Goal: Navigation & Orientation: Find specific page/section

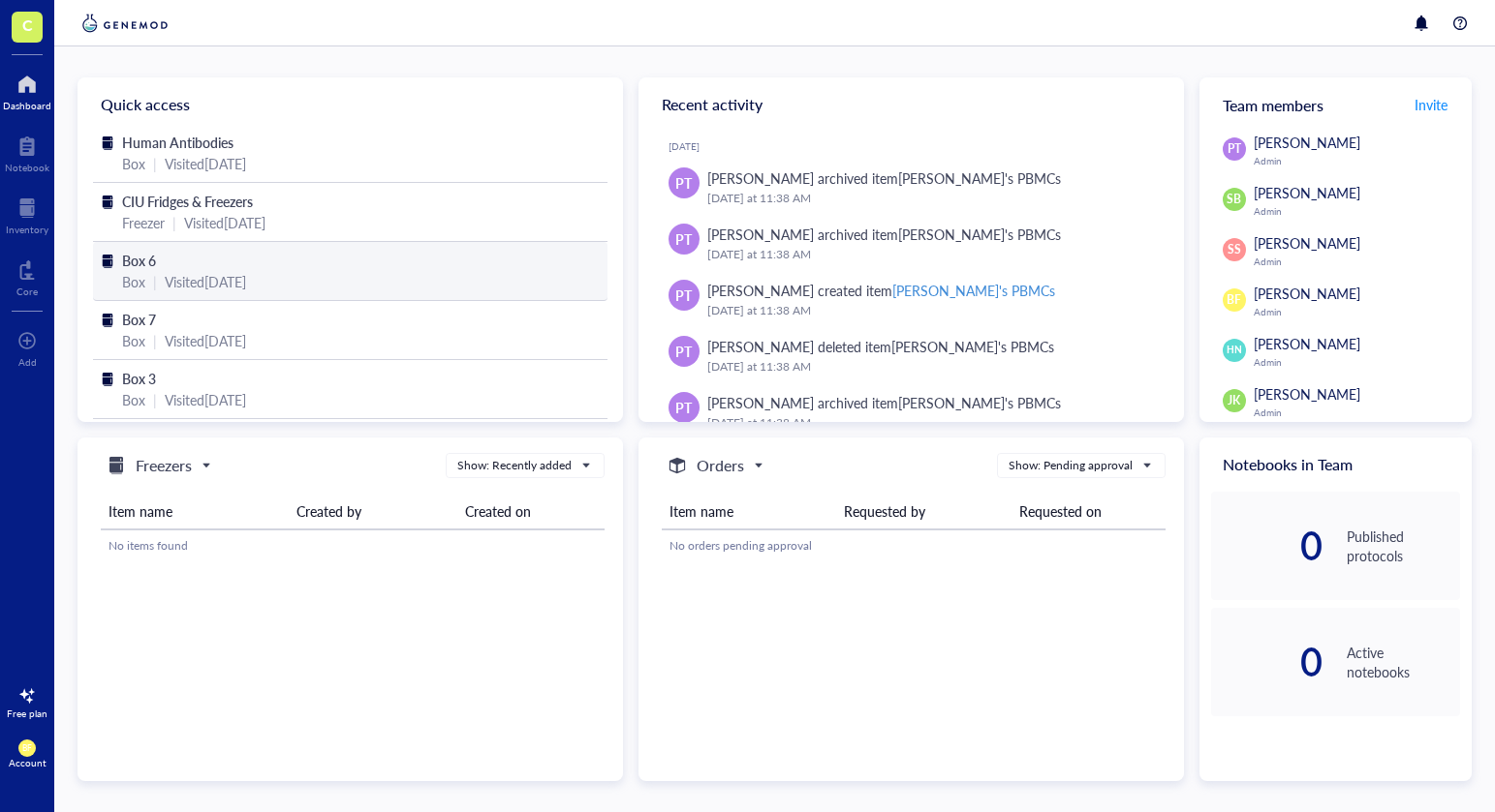
click at [171, 264] on div "Box 6" at bounding box center [350, 261] width 456 height 21
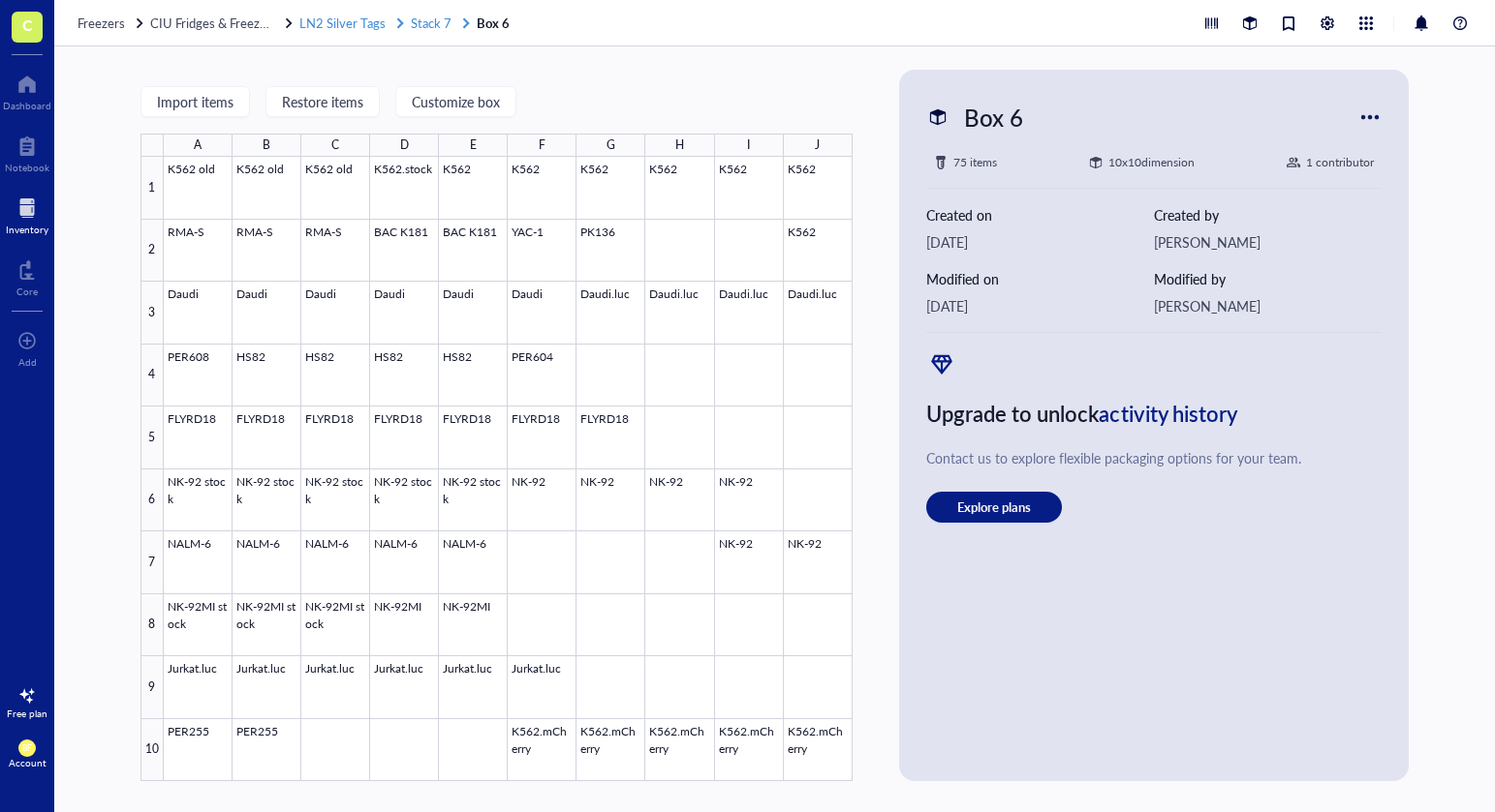
click at [435, 17] on span "Stack 7" at bounding box center [432, 22] width 41 height 19
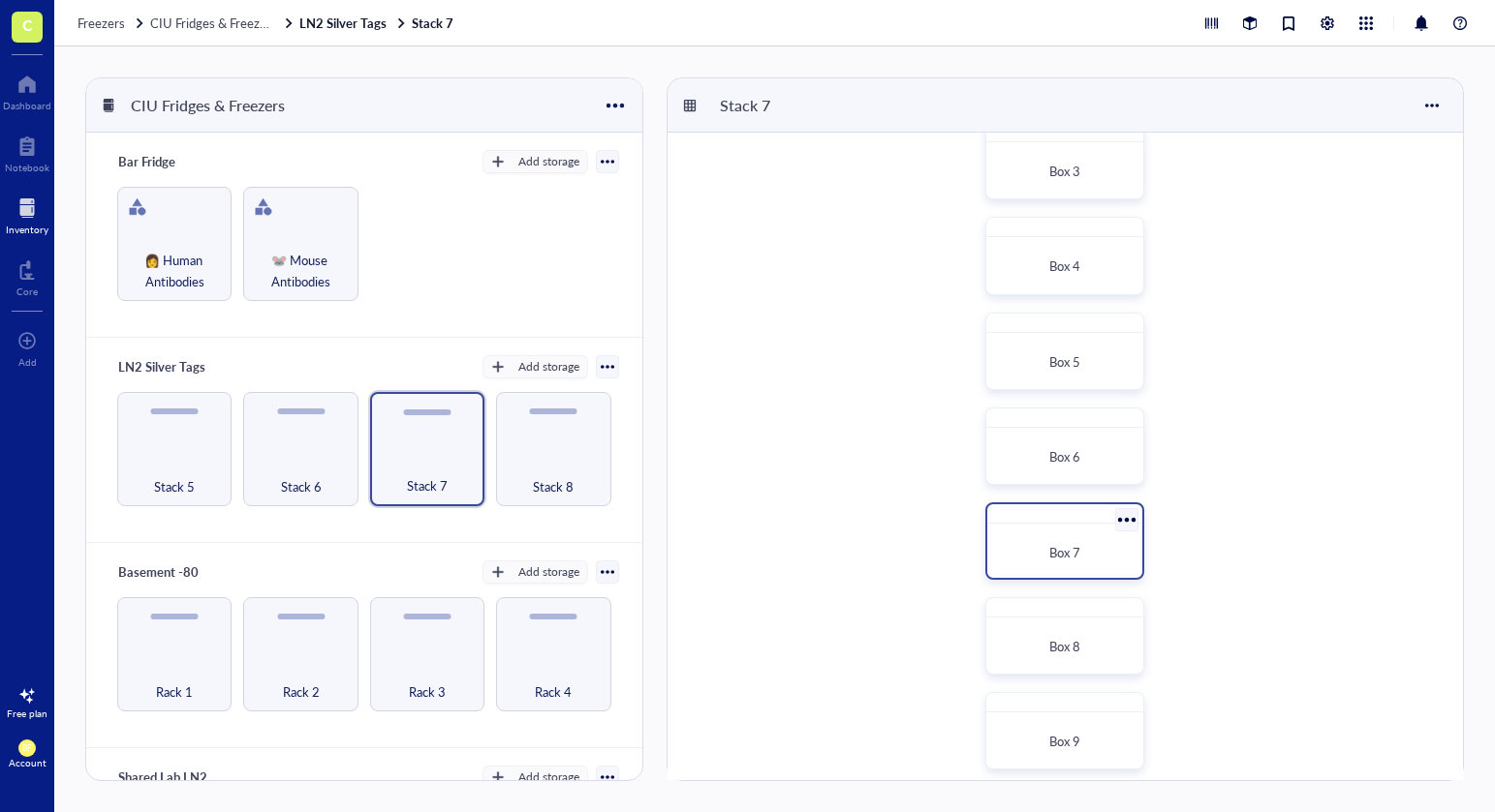
scroll to position [229, 0]
click at [1070, 520] on div "Box 7" at bounding box center [1064, 536] width 159 height 77
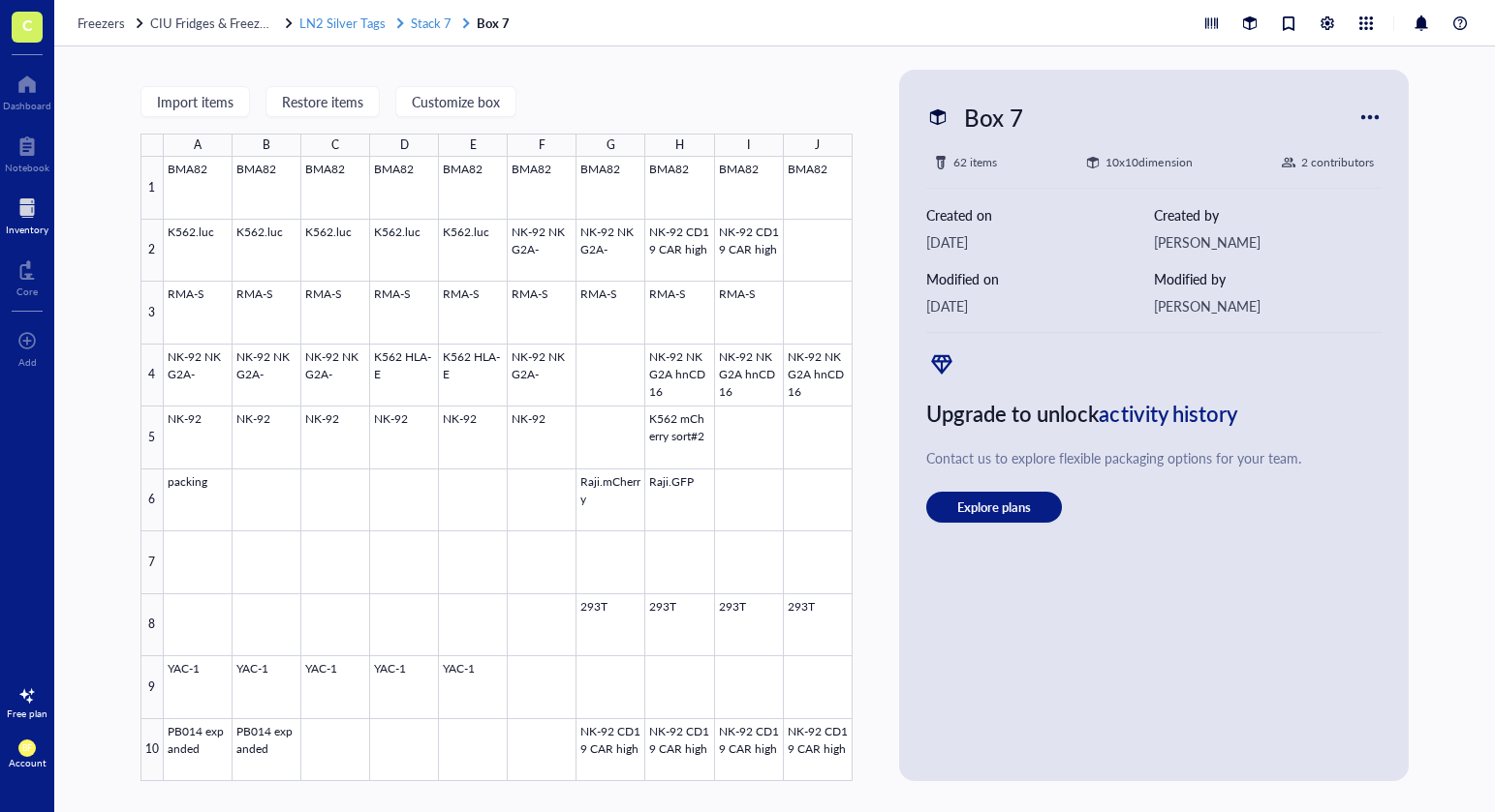
click at [437, 25] on span "Stack 7" at bounding box center [432, 22] width 41 height 19
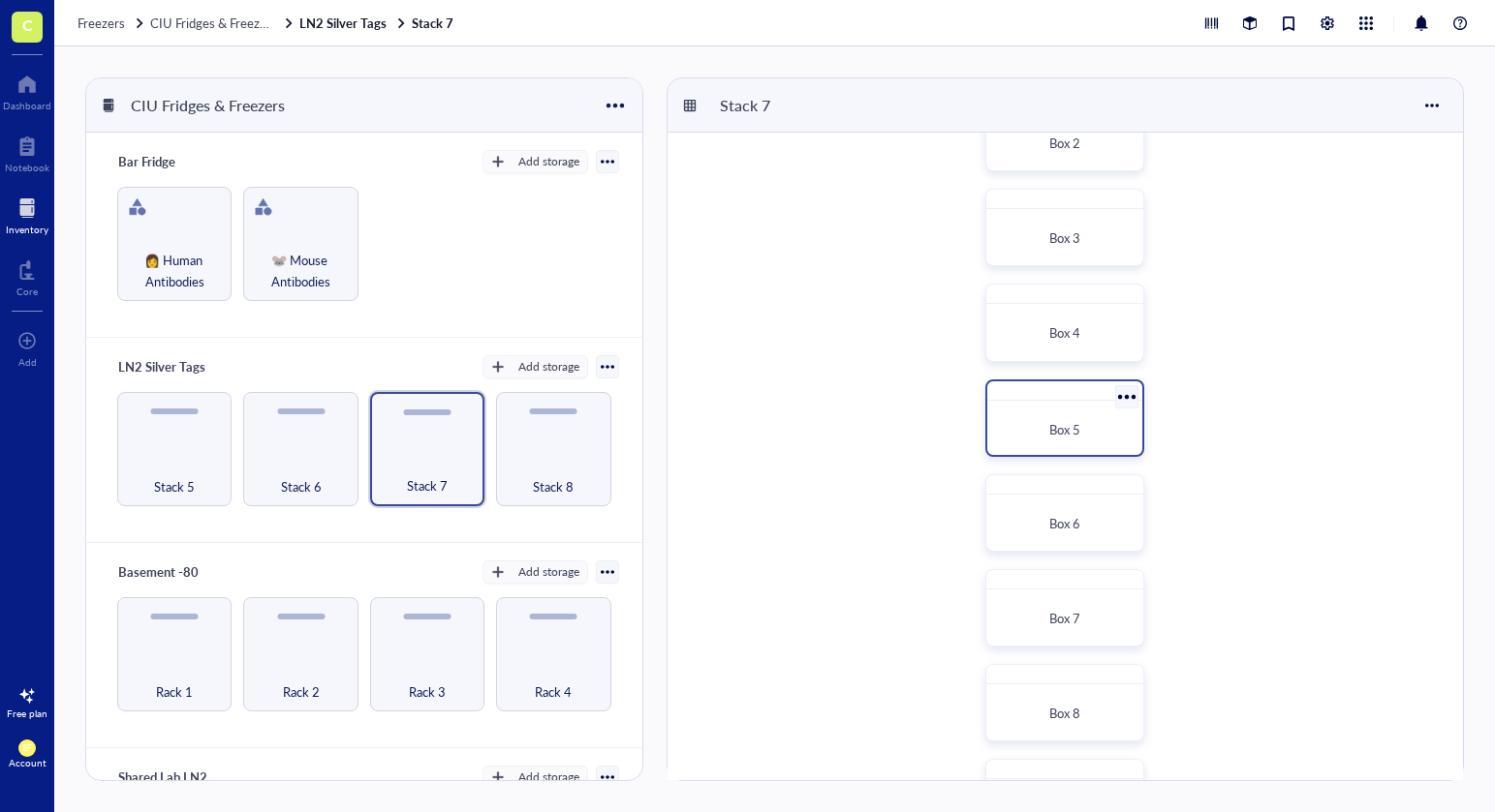
scroll to position [241, 0]
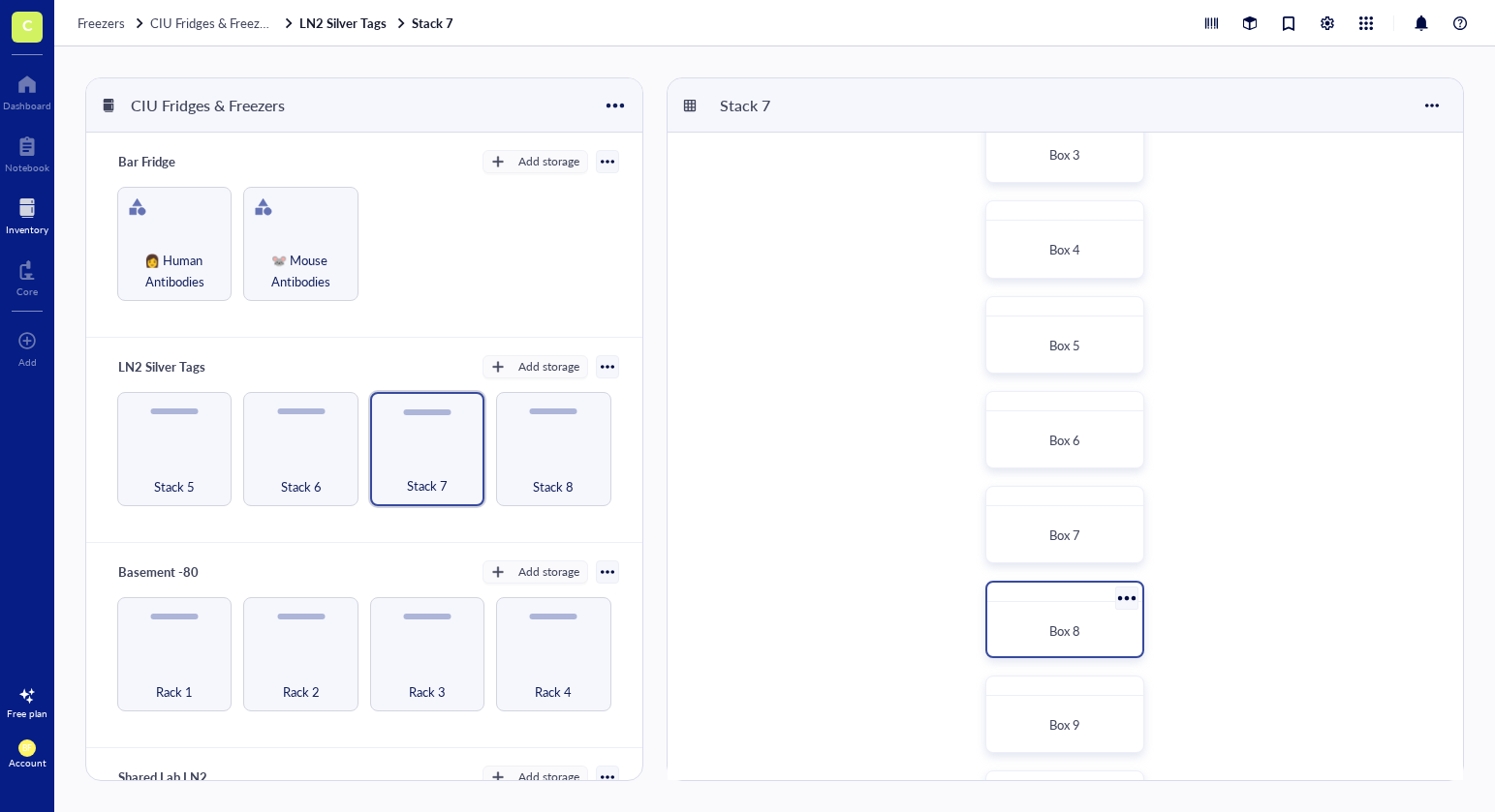
click at [1072, 627] on span "Box 8" at bounding box center [1065, 630] width 31 height 19
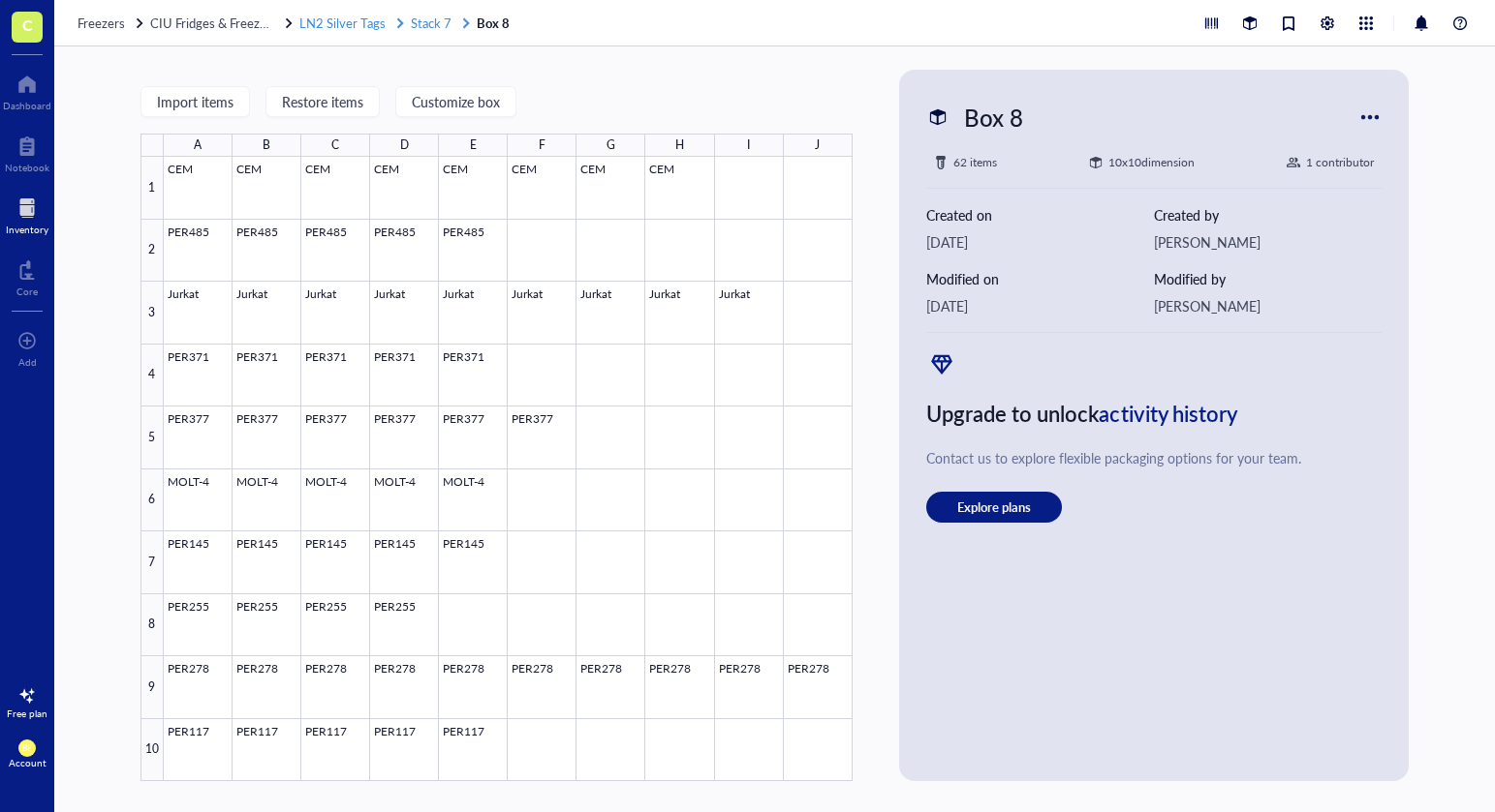
click at [445, 24] on span "Stack 7" at bounding box center [432, 22] width 41 height 19
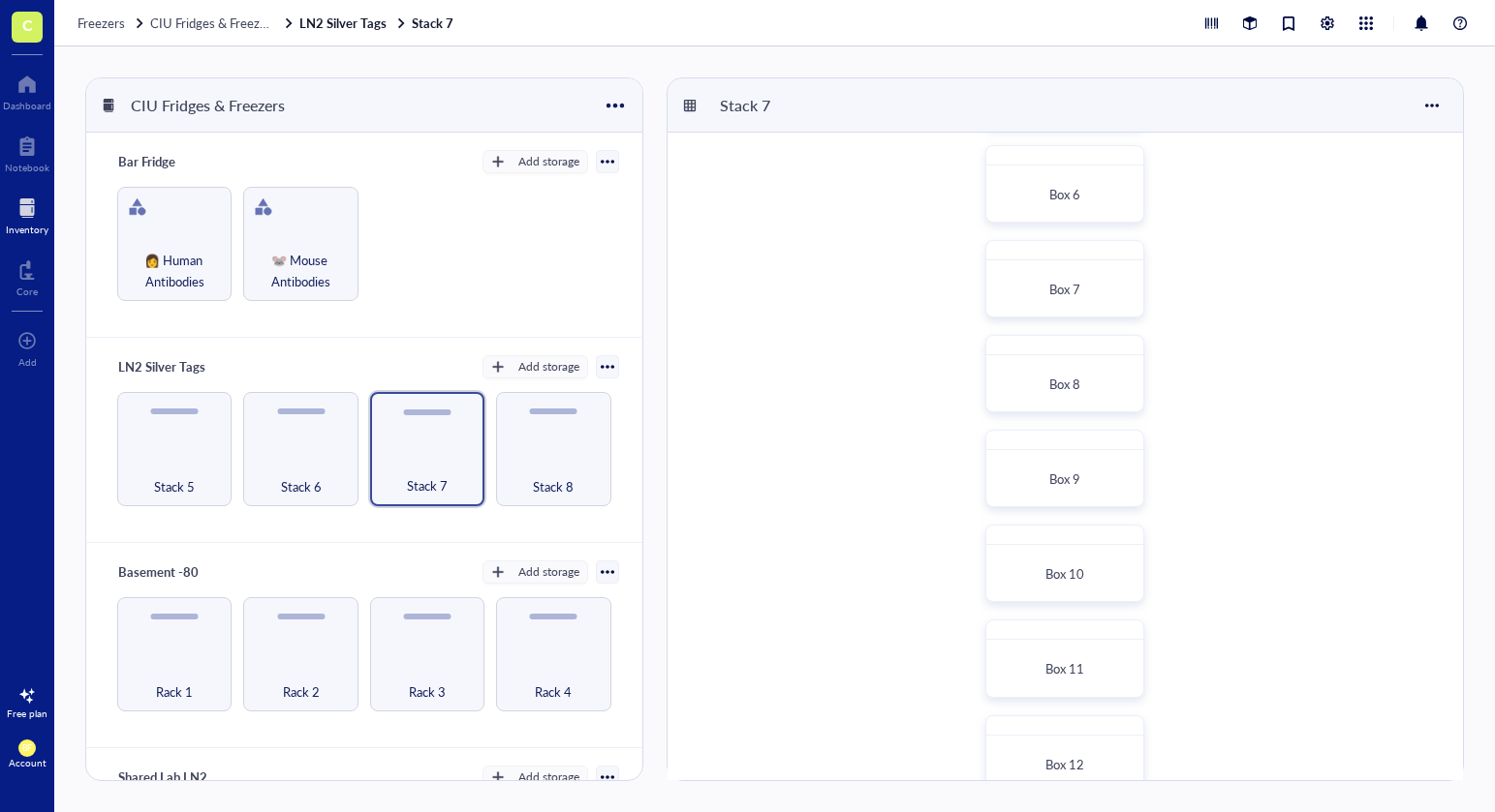
scroll to position [533, 0]
click at [1095, 445] on div "Box 9" at bounding box center [1064, 435] width 140 height 43
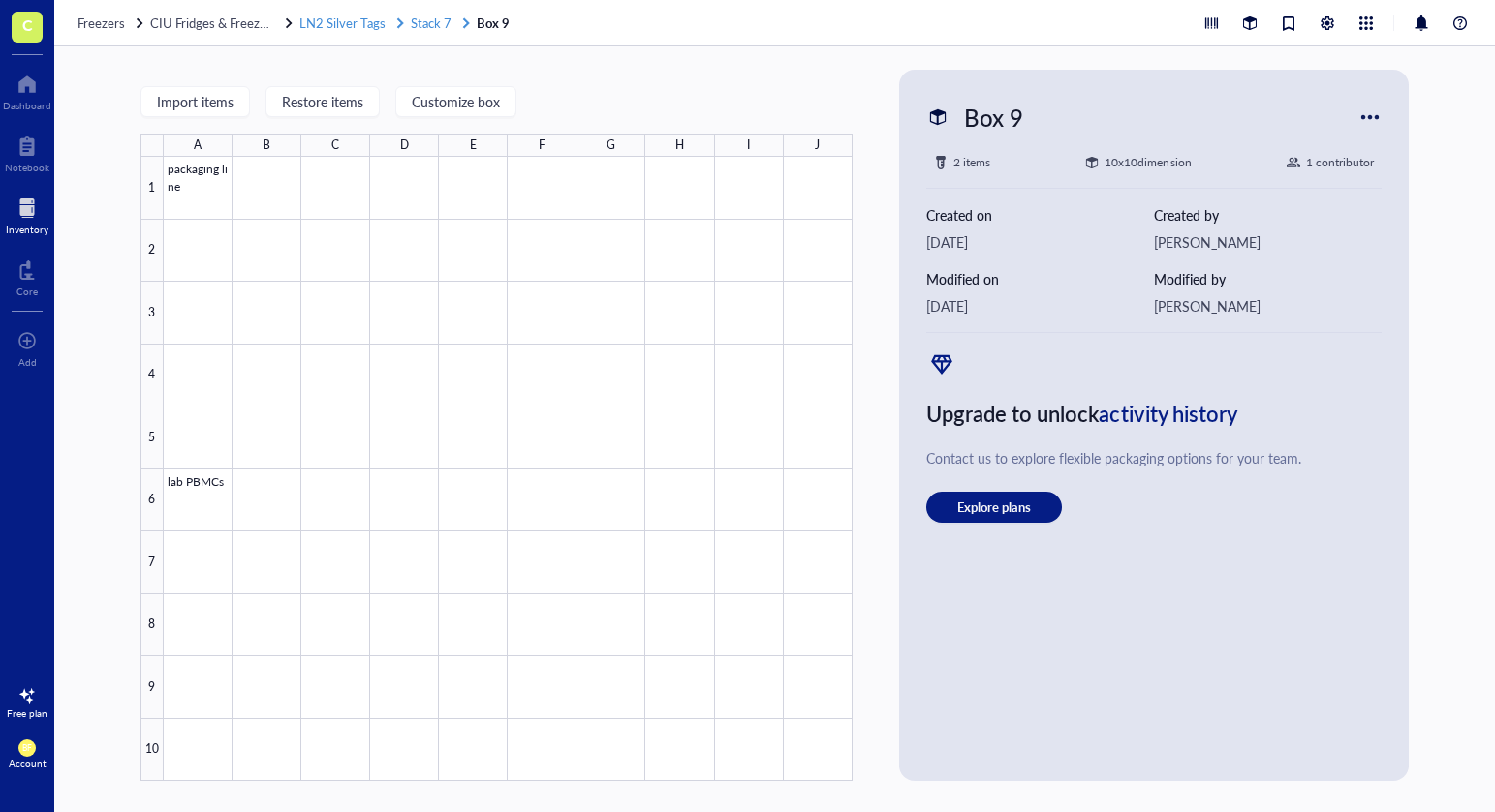
click at [433, 27] on span "Stack 7" at bounding box center [432, 22] width 41 height 19
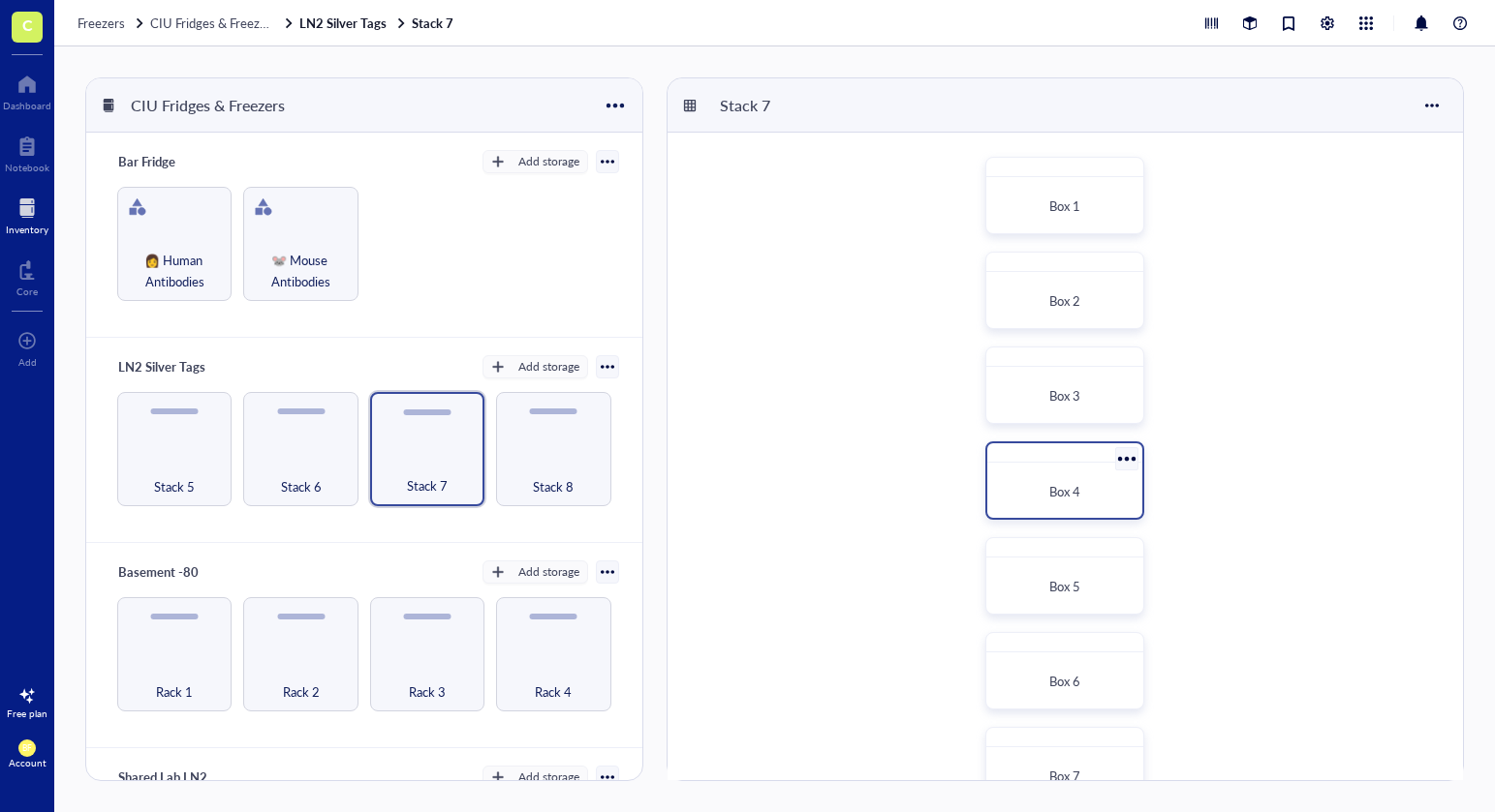
click at [1062, 467] on div "Box 4" at bounding box center [1064, 479] width 159 height 77
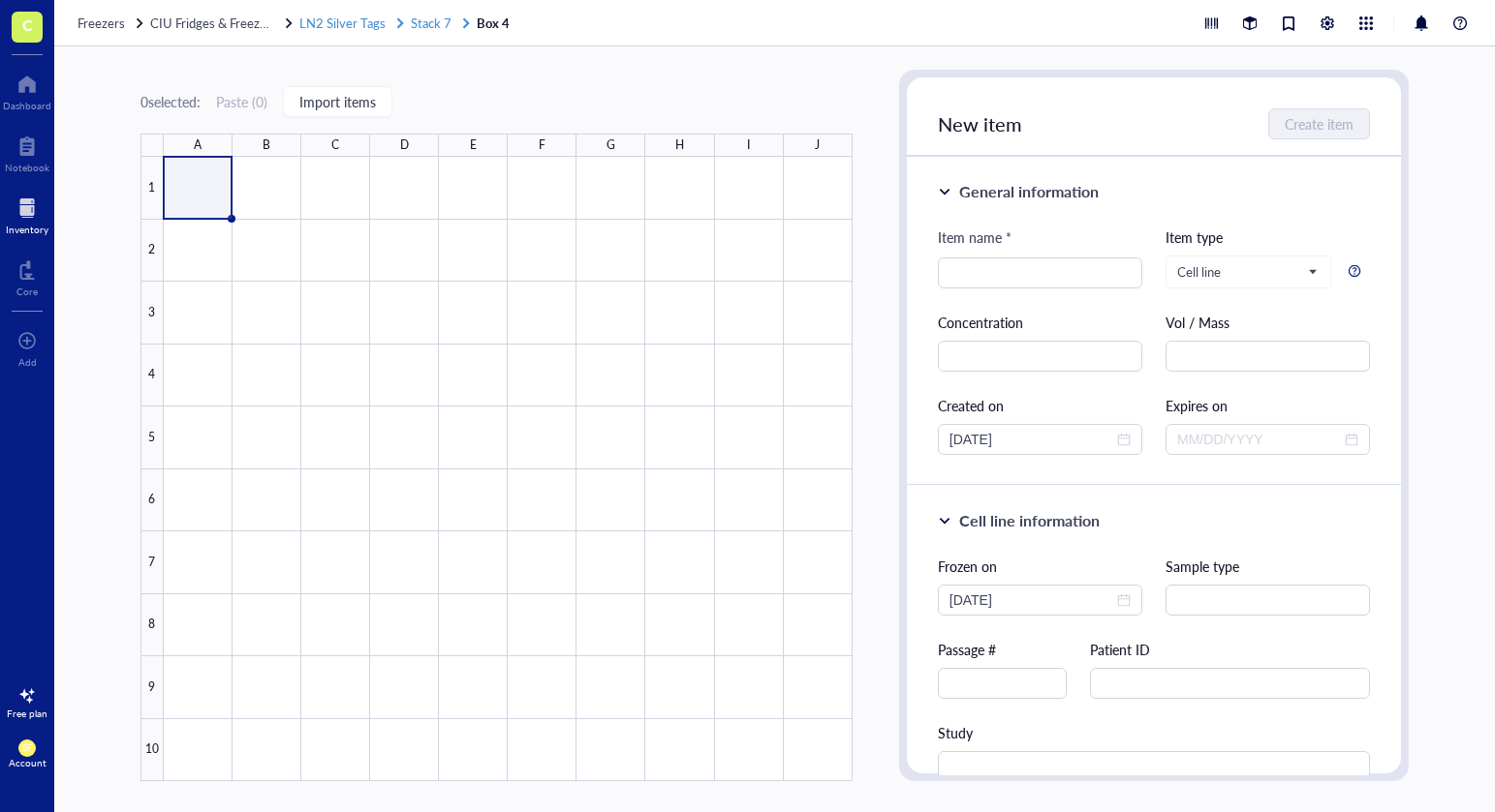
click at [434, 21] on span "Stack 7" at bounding box center [432, 22] width 41 height 19
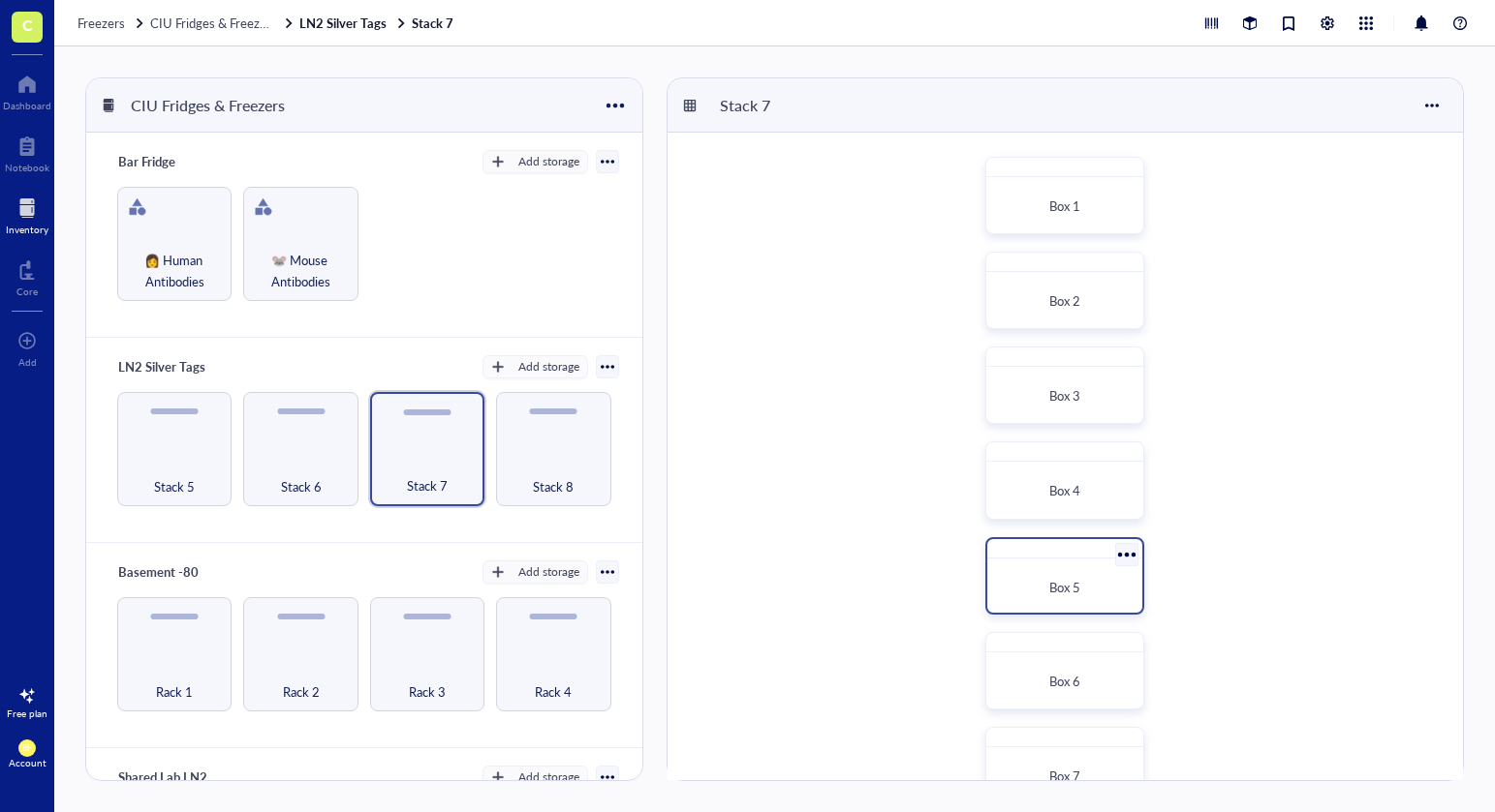
click at [1064, 571] on div "Box 5" at bounding box center [1064, 588] width 140 height 43
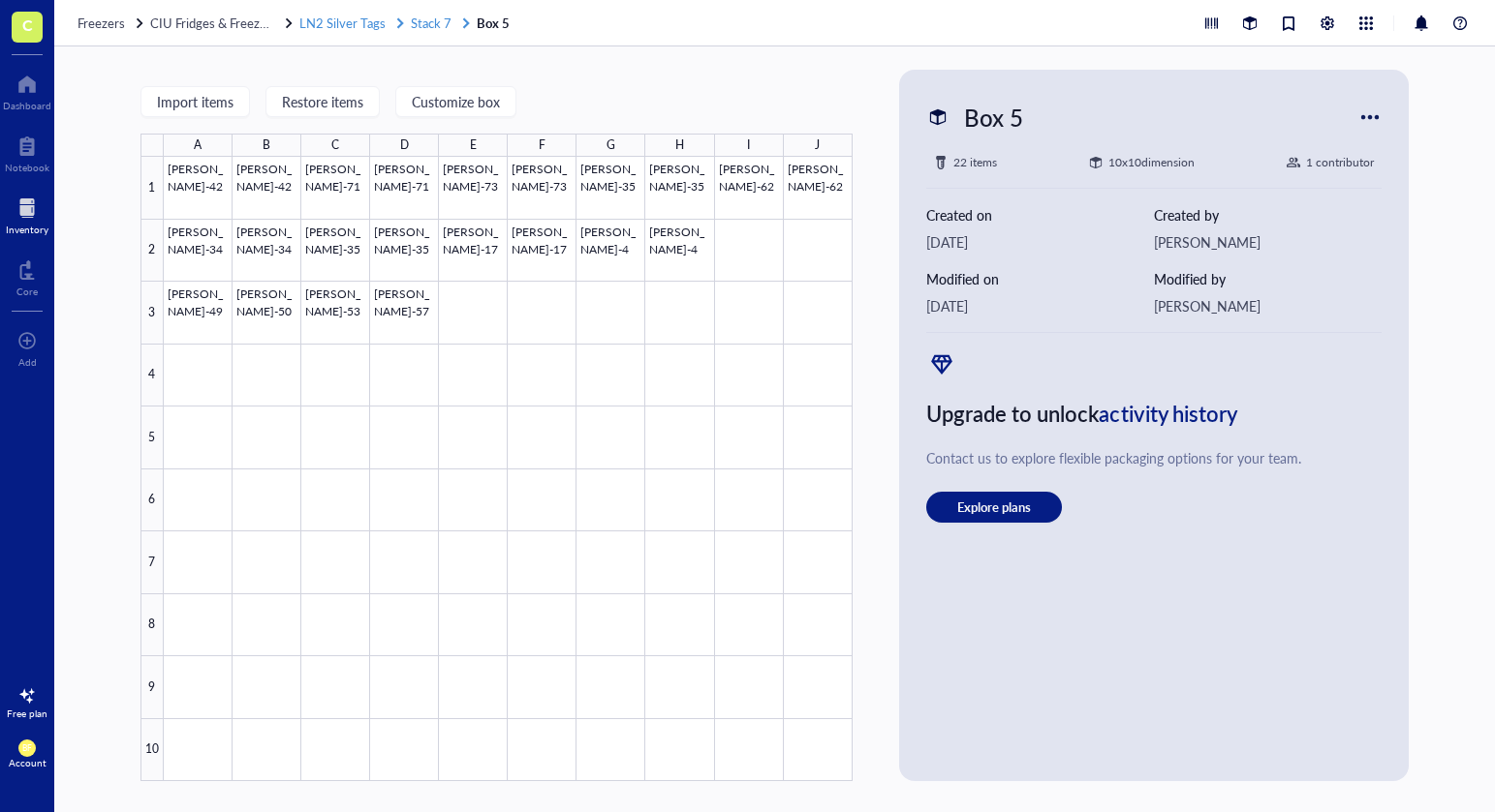
click at [425, 20] on span "Stack 7" at bounding box center [432, 22] width 41 height 19
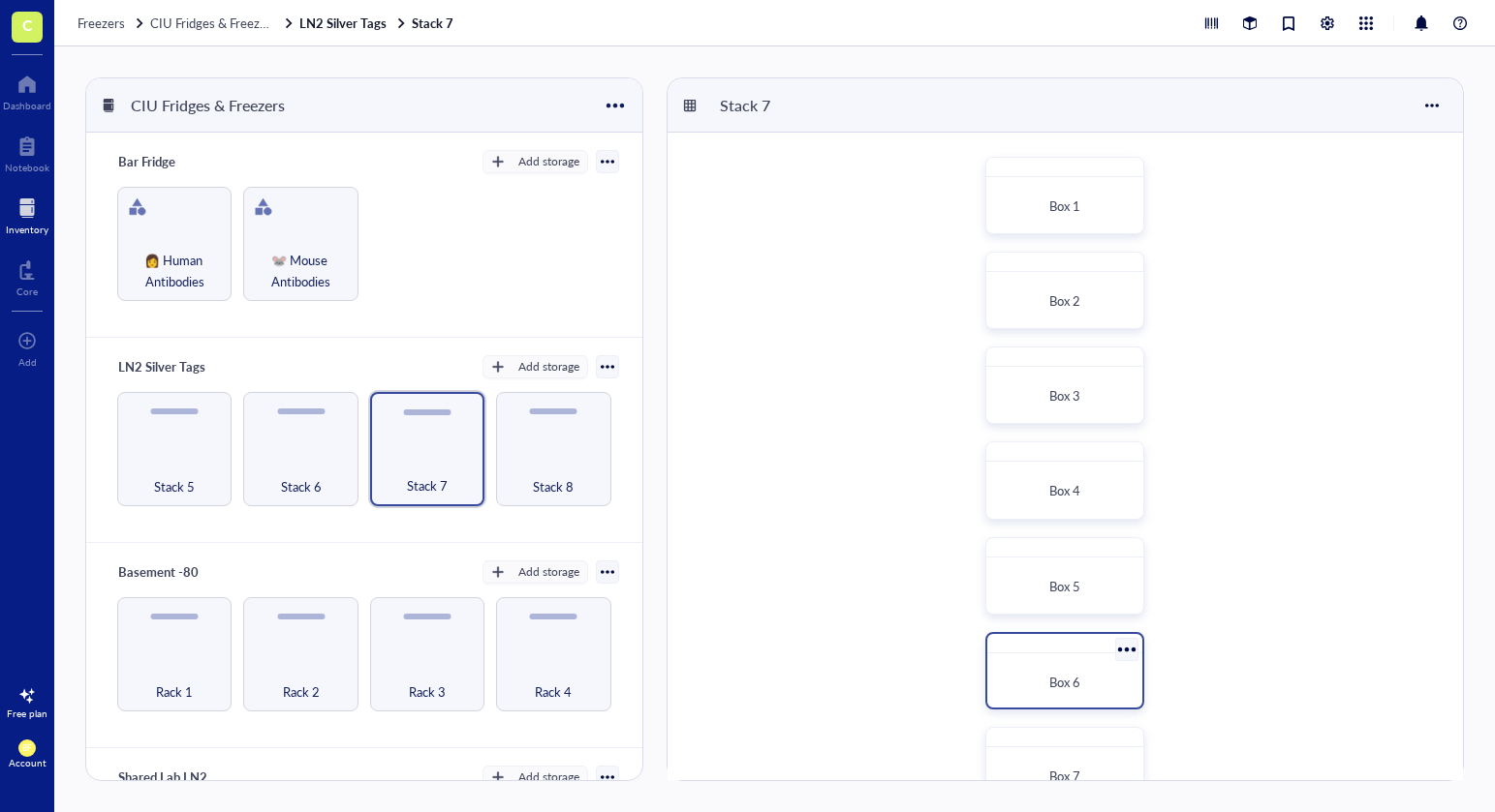
click at [1096, 655] on div "Box 6" at bounding box center [1064, 670] width 159 height 77
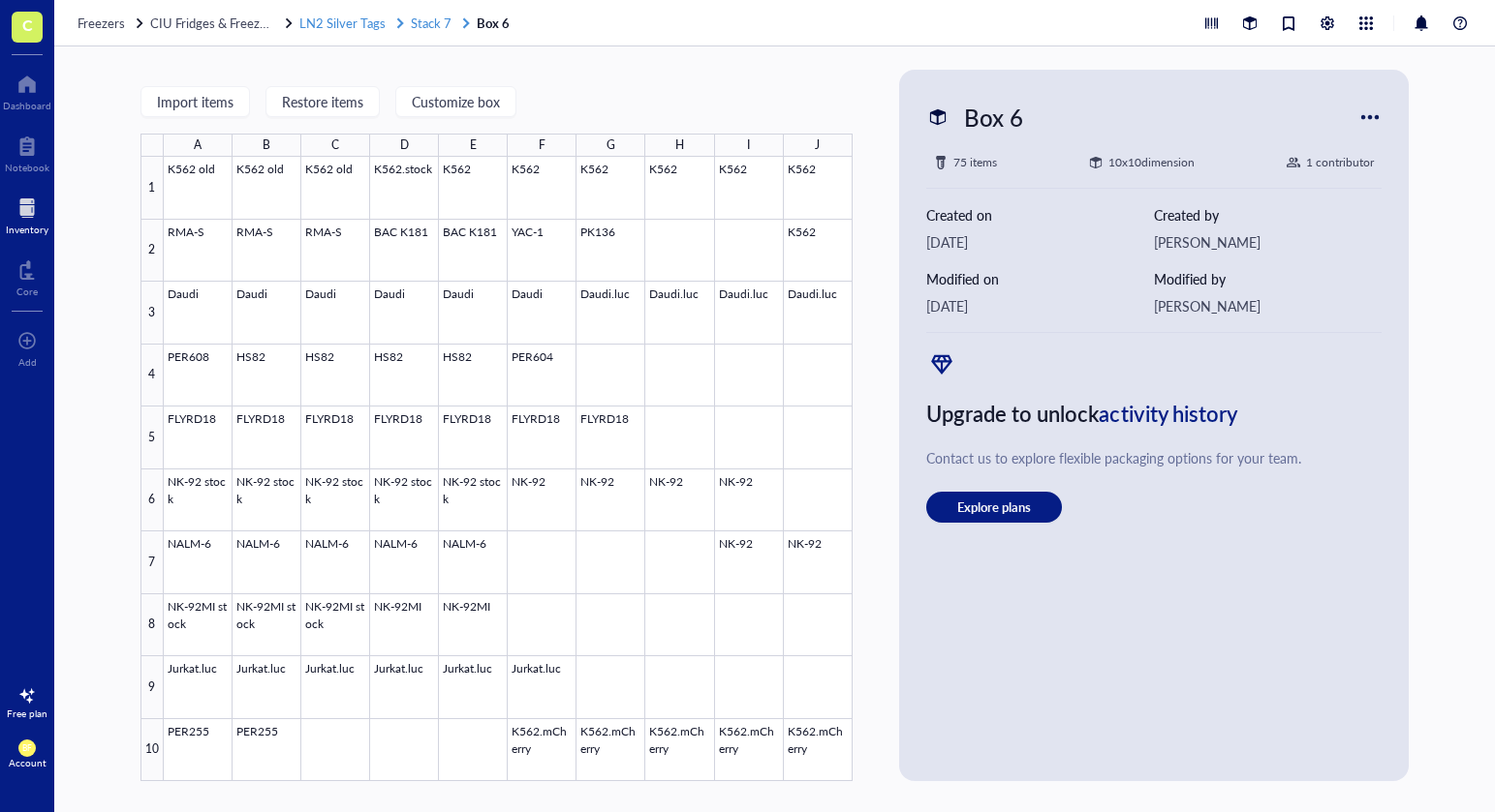
click at [440, 20] on span "Stack 7" at bounding box center [432, 22] width 41 height 19
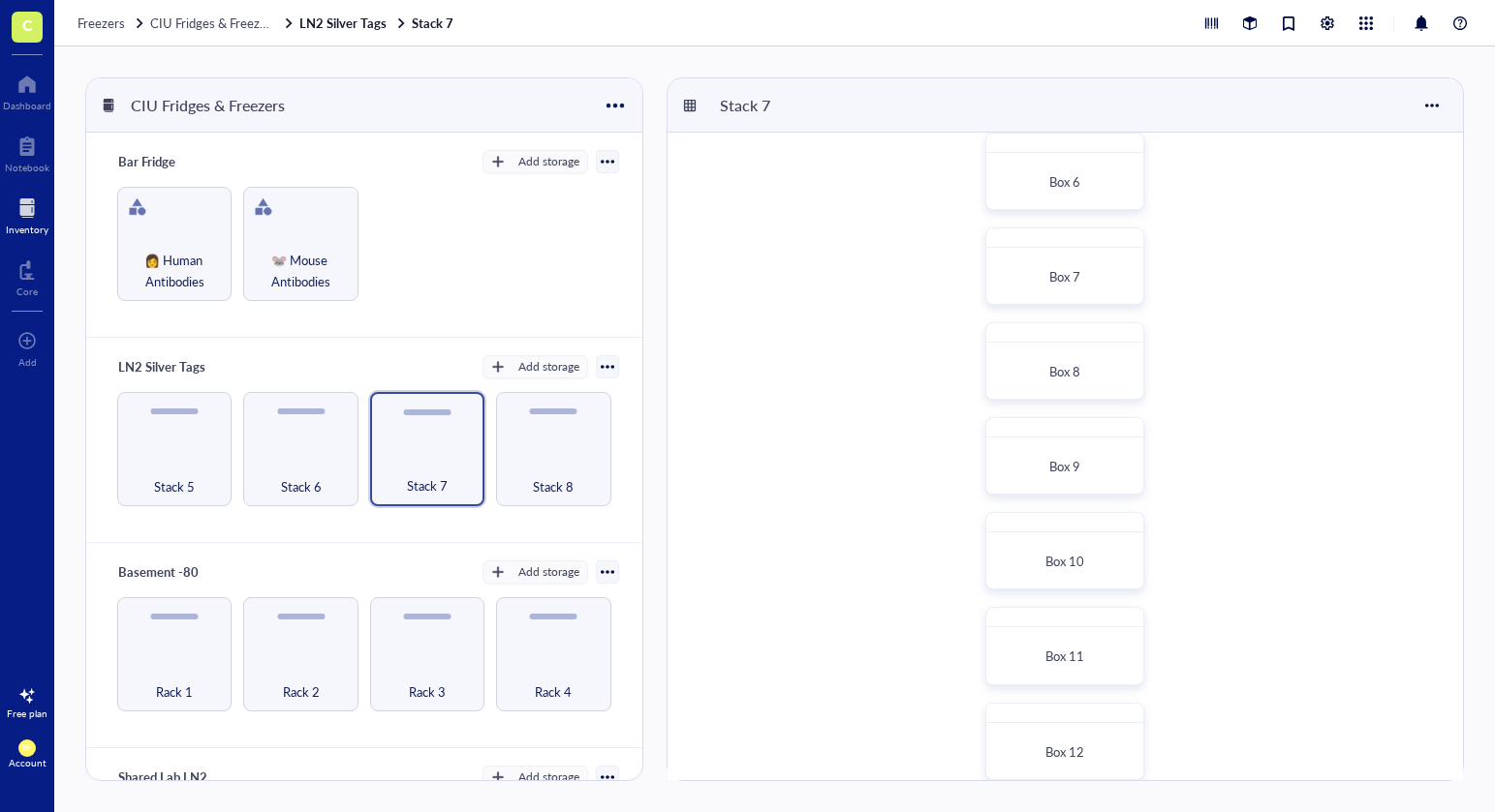
scroll to position [546, 0]
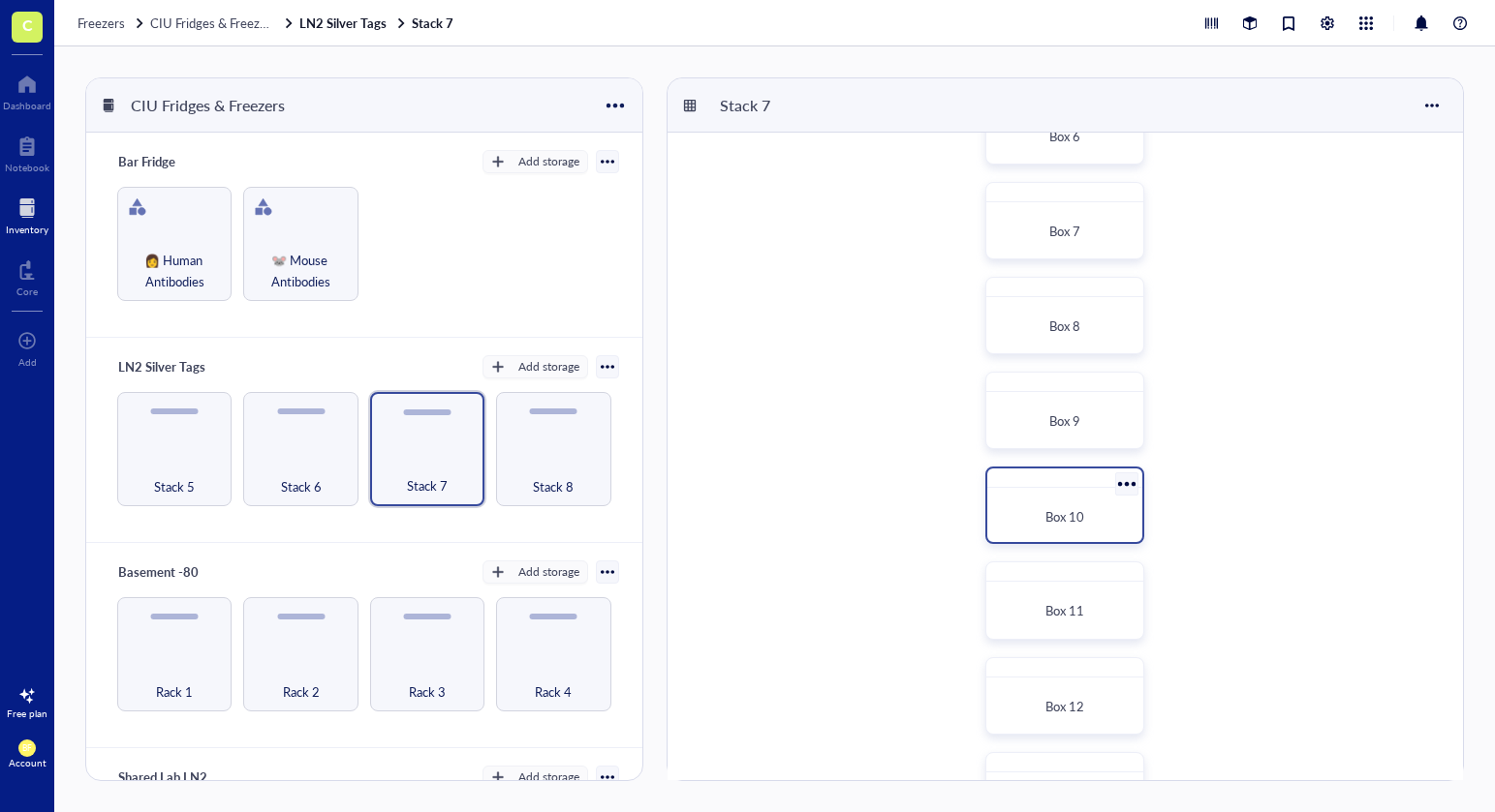
click at [1066, 533] on div "Box 10" at bounding box center [1064, 517] width 140 height 43
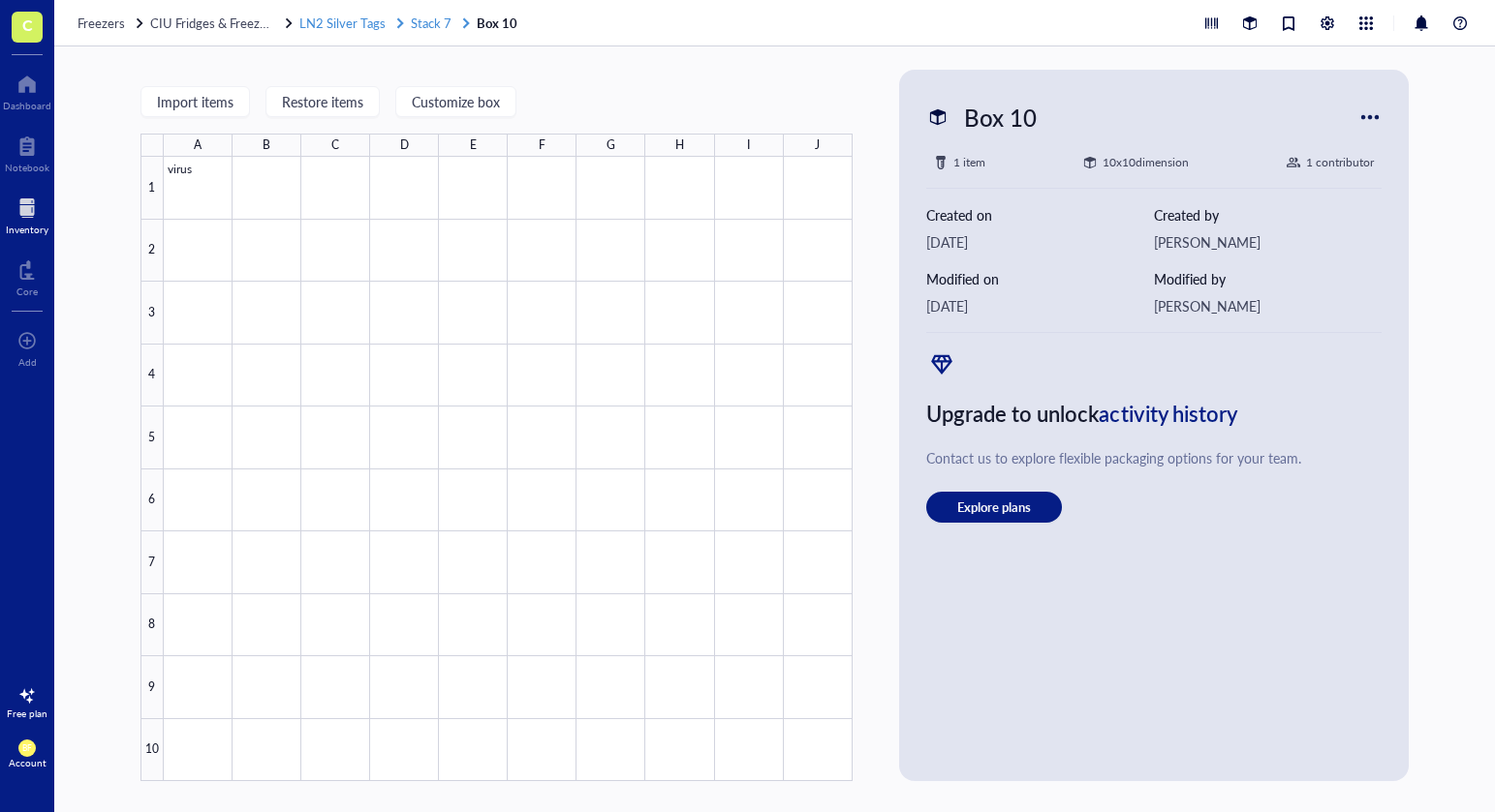
click at [440, 27] on span "Stack 7" at bounding box center [432, 22] width 41 height 19
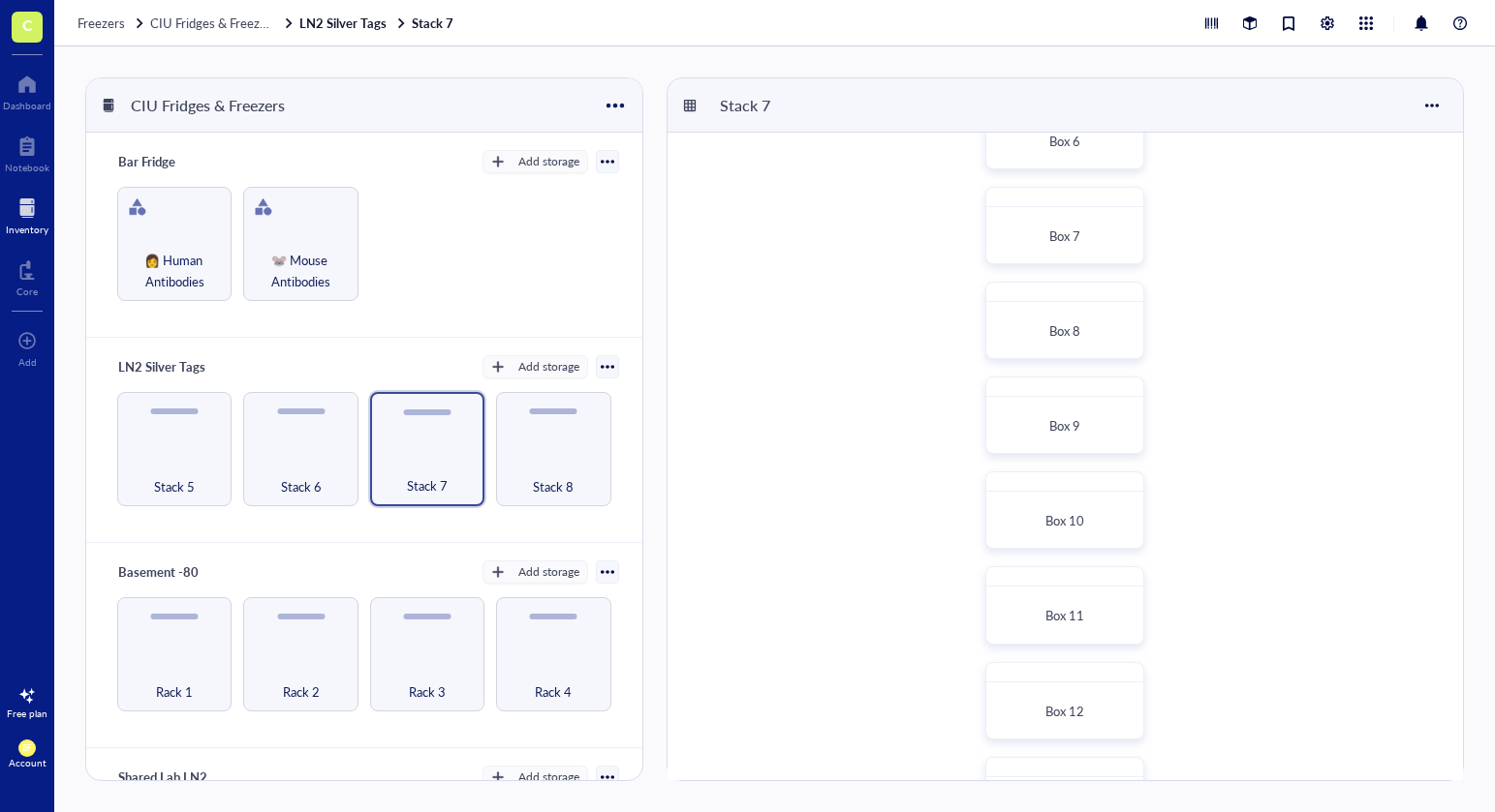
scroll to position [551, 0]
click at [1052, 609] on span "Box 11" at bounding box center [1065, 605] width 39 height 19
